Goal: Find specific page/section: Find specific page/section

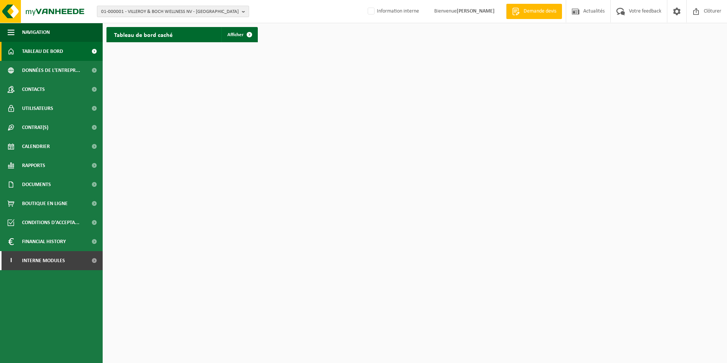
click at [215, 12] on span "01-000001 - VILLEROY & BOCH WELLNESS NV - ROESELARE" at bounding box center [170, 11] width 138 height 11
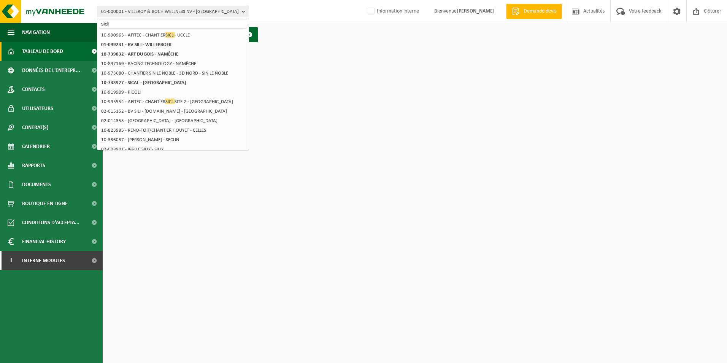
type input "sicli"
click at [181, 36] on li "10-990963 - AFITEC - CHANTIER SICLI - UCCLE" at bounding box center [173, 35] width 148 height 10
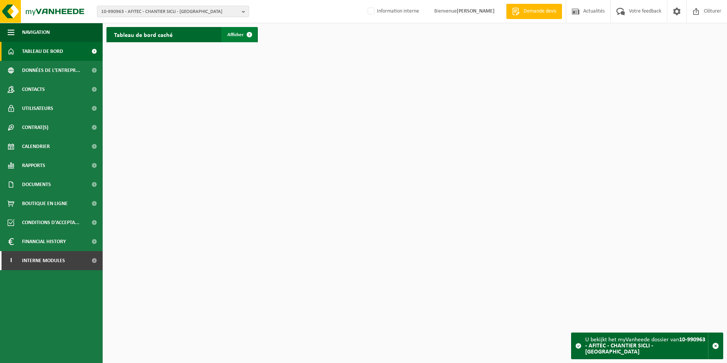
click at [225, 33] on link "Afficher" at bounding box center [239, 34] width 36 height 15
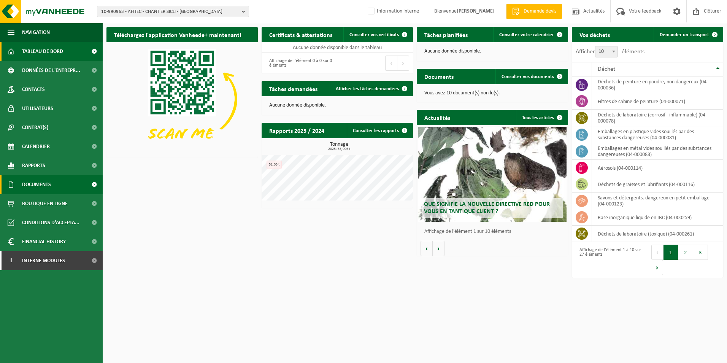
click at [49, 179] on span "Documents" at bounding box center [36, 184] width 29 height 19
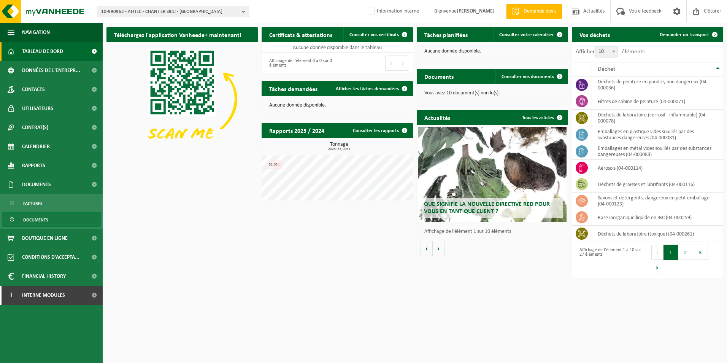
click at [42, 218] on span "Documents" at bounding box center [35, 220] width 25 height 14
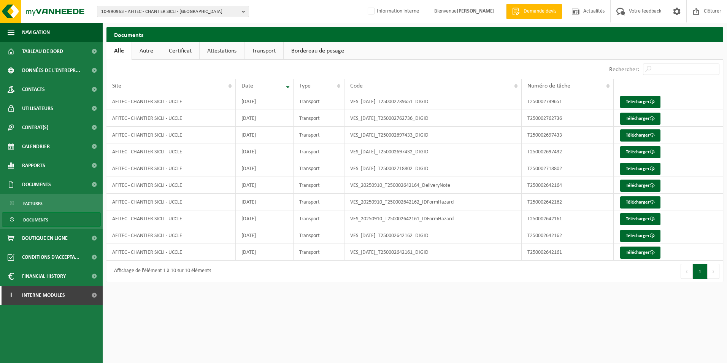
click at [224, 52] on link "Attestations" at bounding box center [222, 50] width 44 height 17
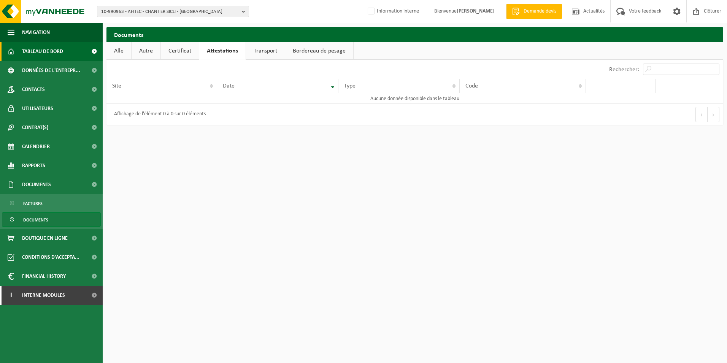
click at [64, 56] on link "Tableau de bord" at bounding box center [51, 51] width 103 height 19
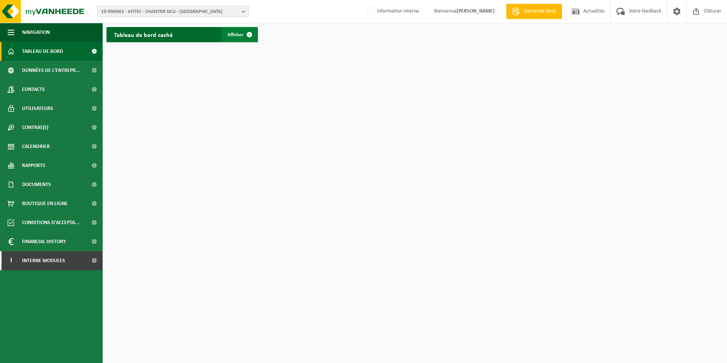
click at [234, 33] on span "Afficher" at bounding box center [235, 34] width 16 height 5
